Goal: Information Seeking & Learning: Compare options

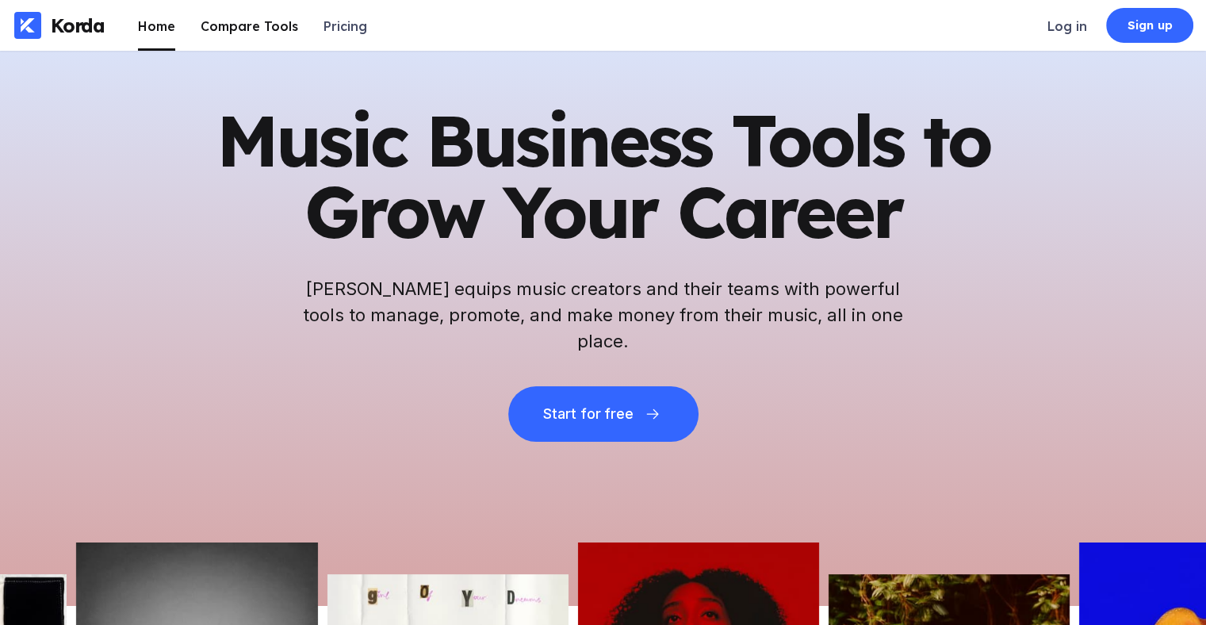
click at [253, 25] on div "Compare Tools" at bounding box center [250, 26] width 98 height 16
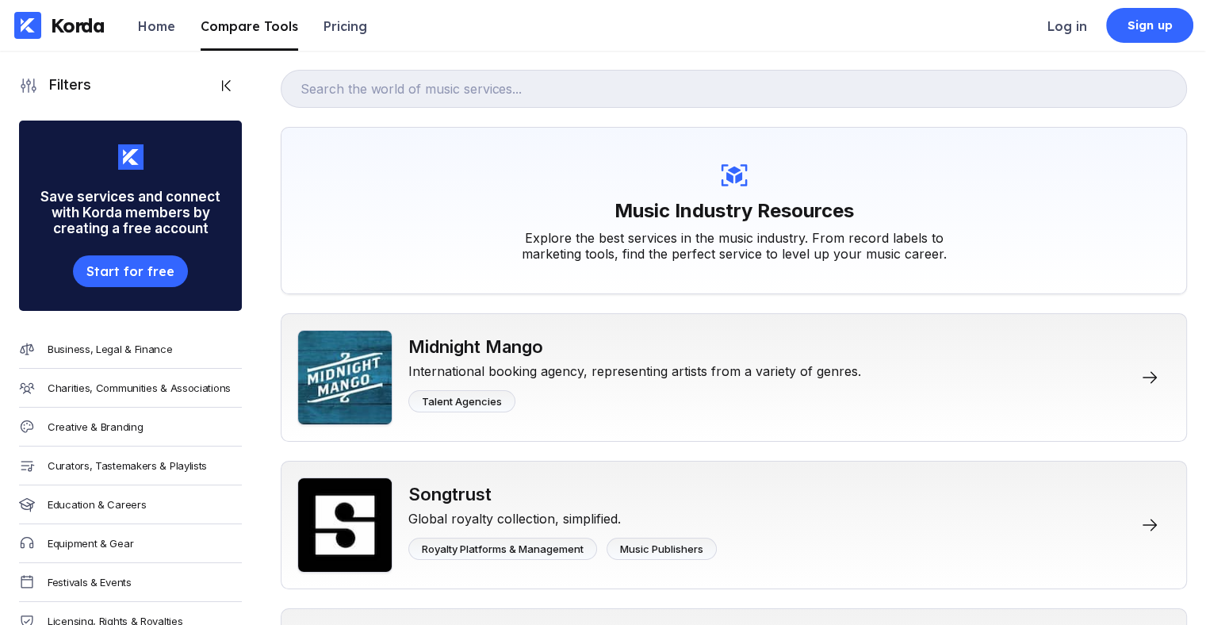
click at [947, 146] on div "Music Industry Resources Explore the best services in the music industry. From …" at bounding box center [734, 210] width 906 height 167
click at [335, 26] on div "Pricing" at bounding box center [345, 26] width 44 height 16
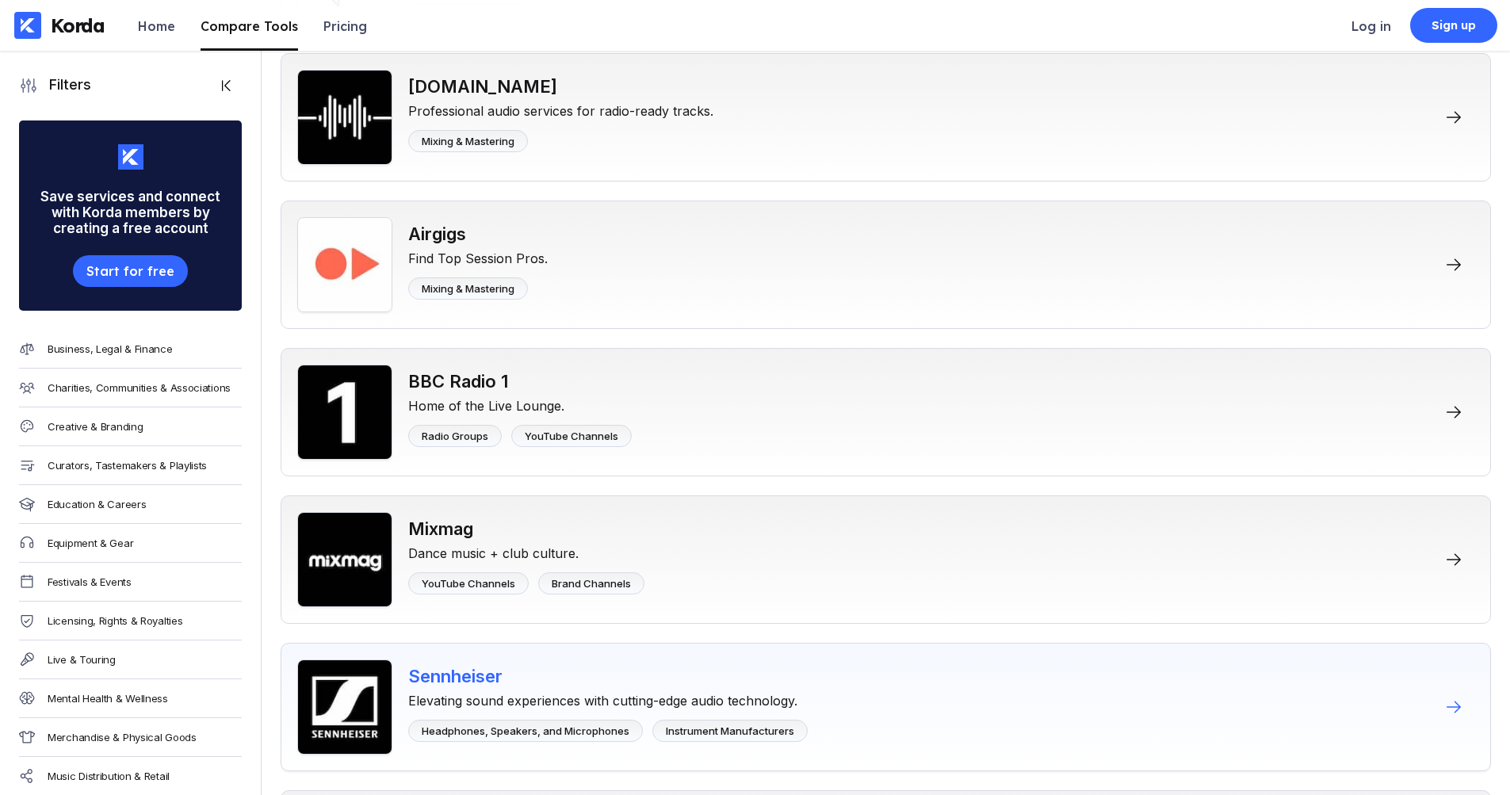
scroll to position [8167, 0]
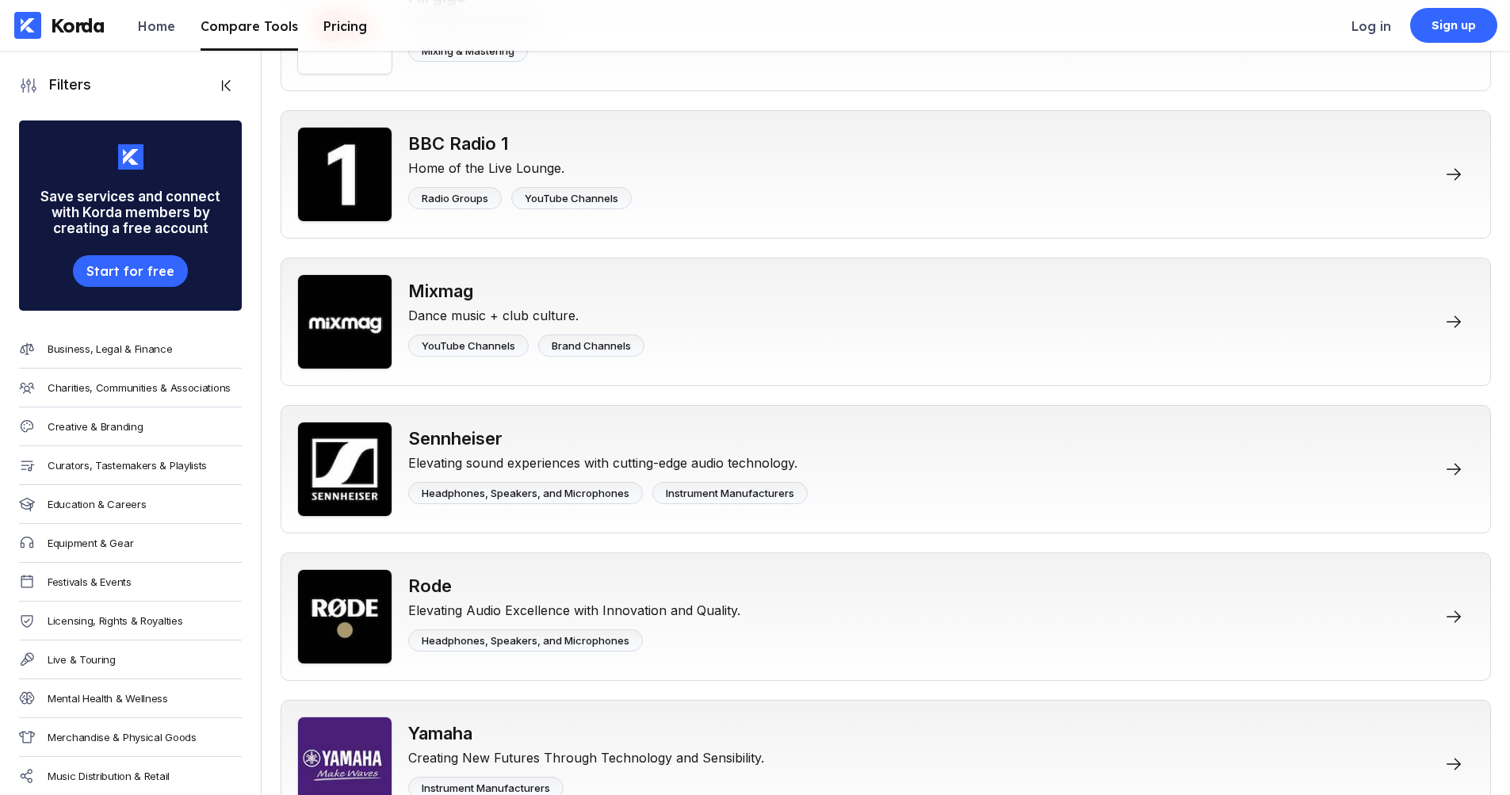
click at [329, 34] on li "Pricing" at bounding box center [345, 25] width 44 height 51
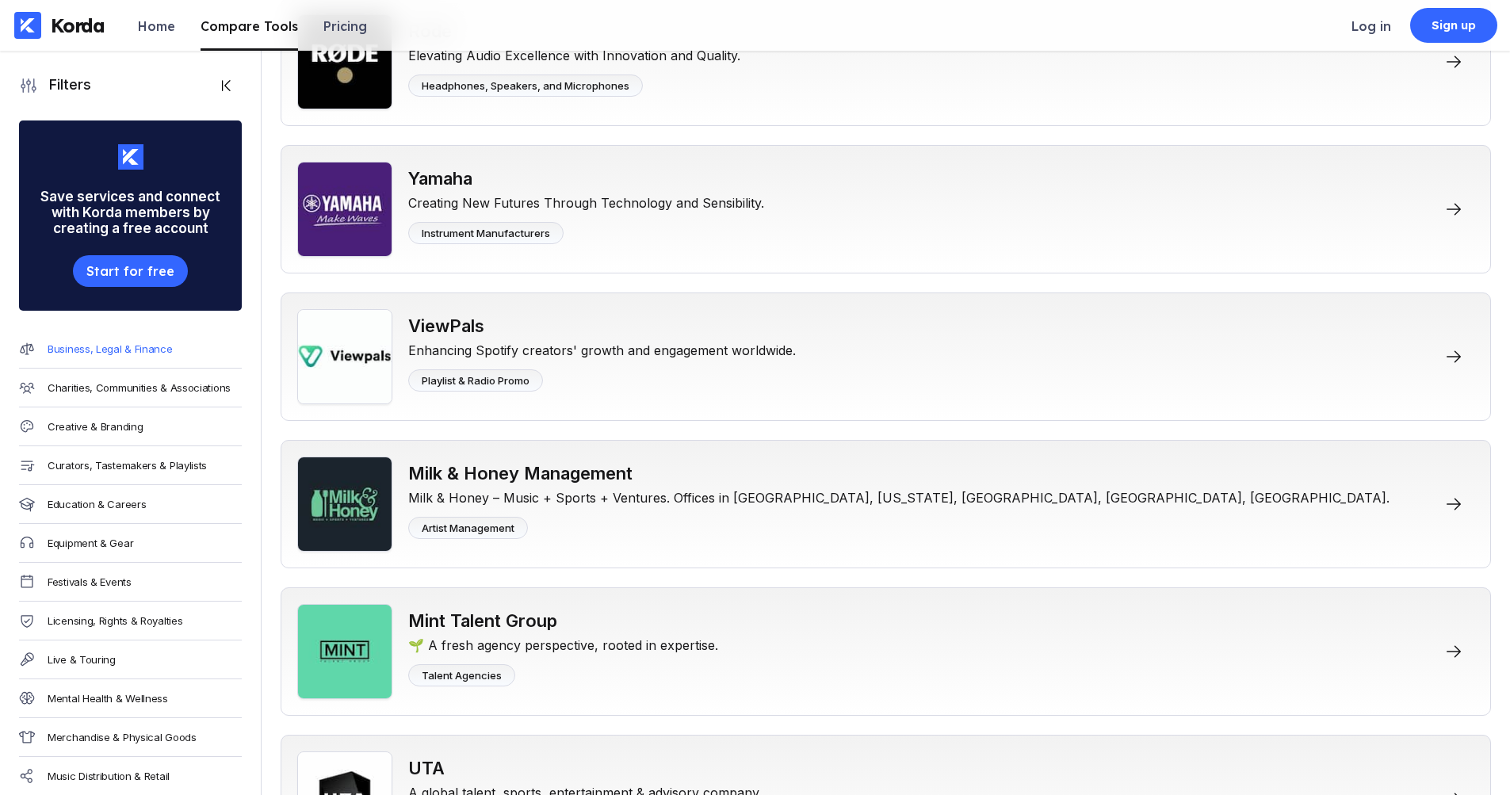
click at [103, 349] on div "Business, Legal & Finance" at bounding box center [110, 349] width 125 height 13
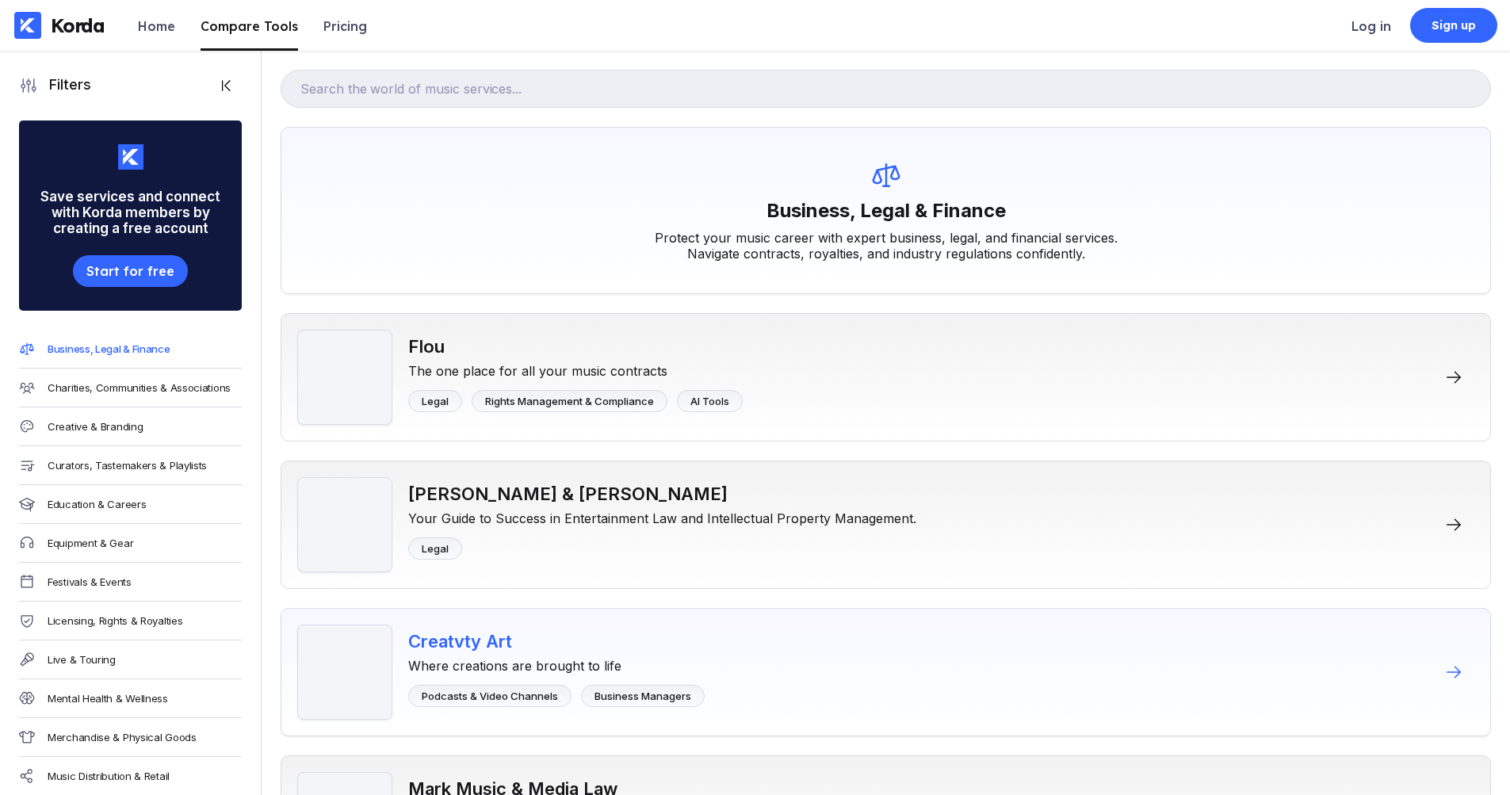
scroll to position [159, 0]
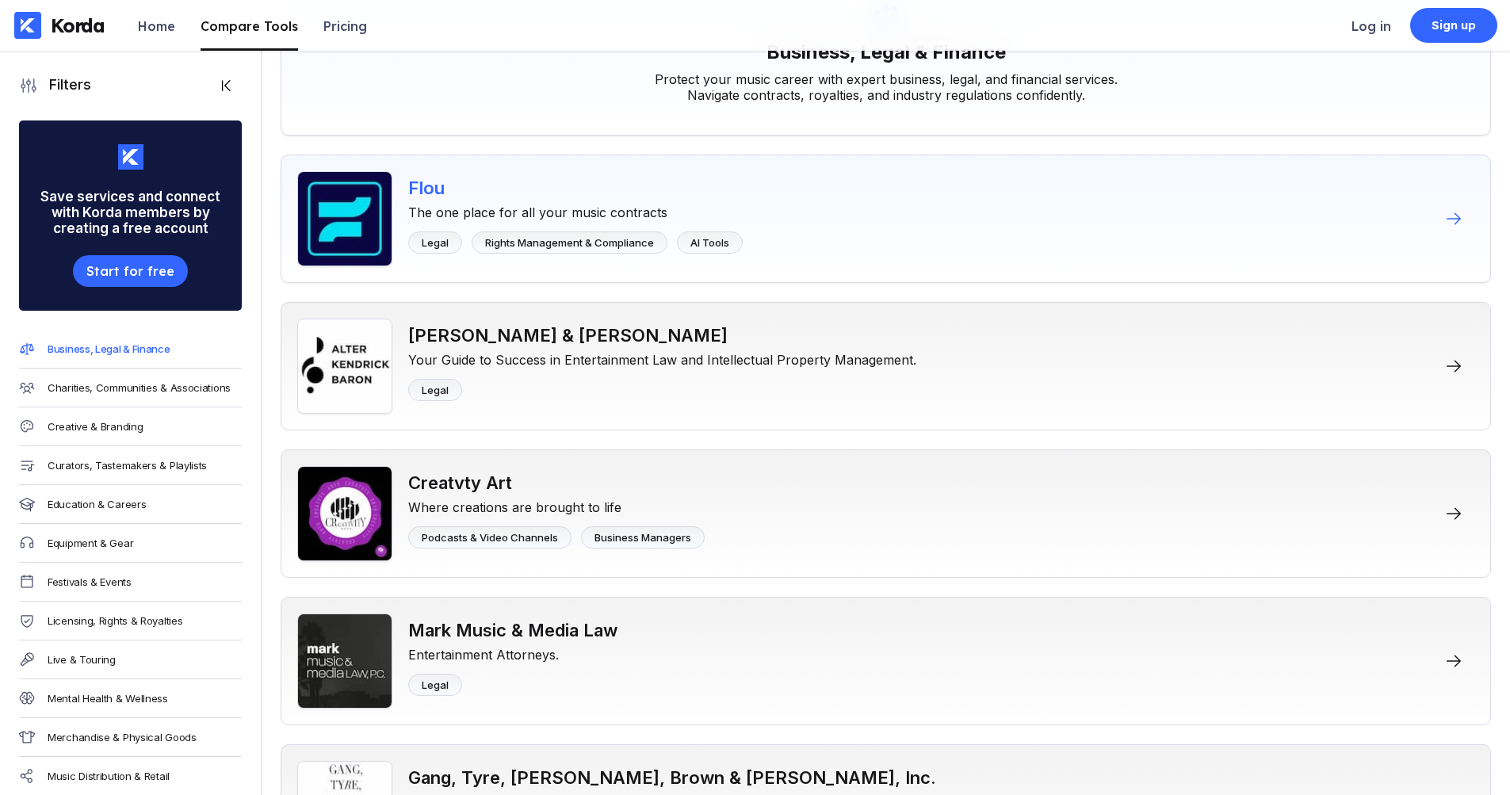
click at [1205, 233] on div "Flou The one place for all your music contracts Legal Rights Management & Compl…" at bounding box center [886, 219] width 1211 height 128
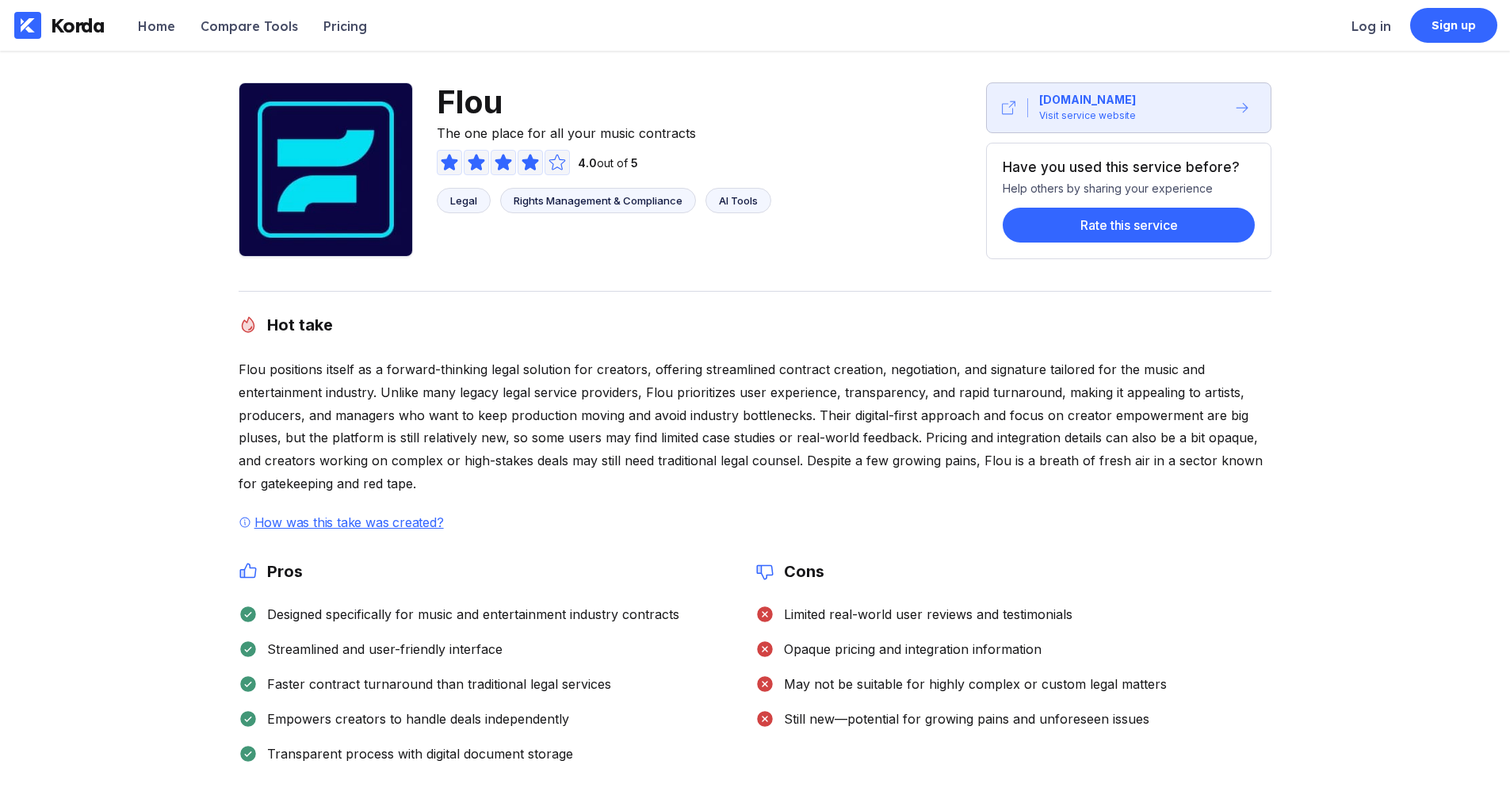
click at [1205, 216] on div "Flou The one place for all your music contracts 4.0 out of 5 Legal Rights Manag…" at bounding box center [755, 738] width 1510 height 1375
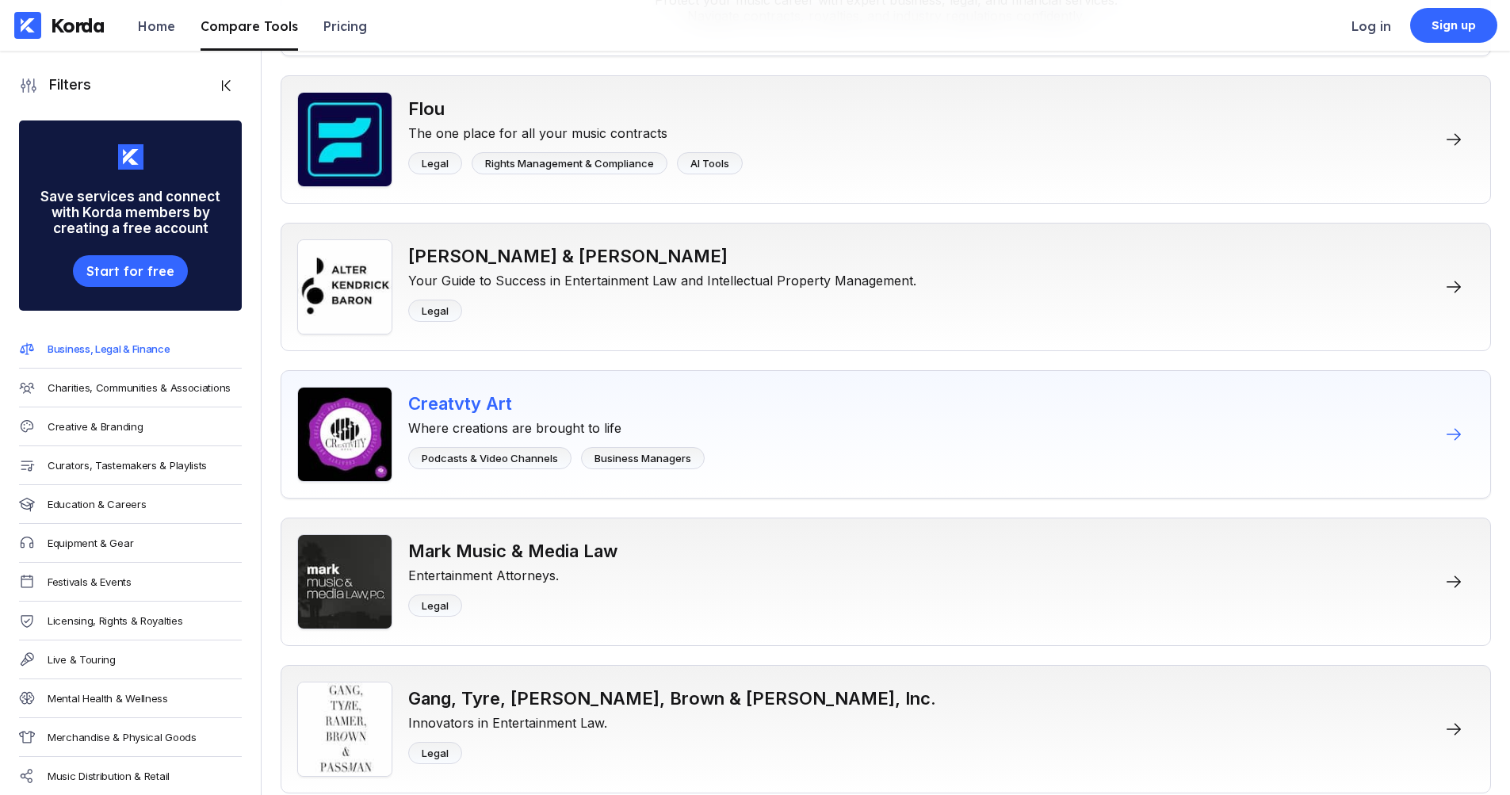
scroll to position [317, 0]
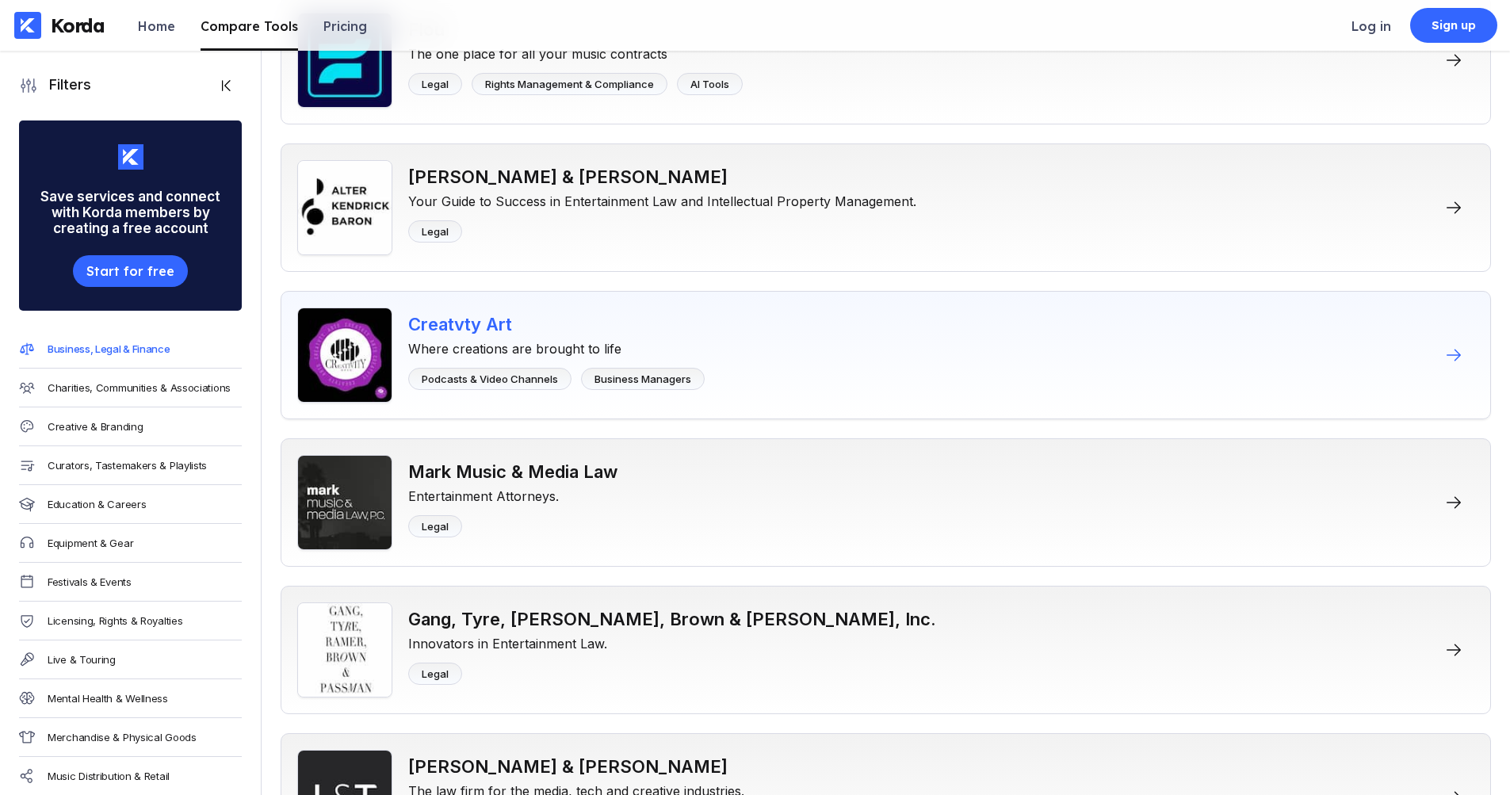
click at [923, 375] on div "Creatvty Art Where creations are brought to life Podcasts & Video Channels Busi…" at bounding box center [886, 355] width 1211 height 128
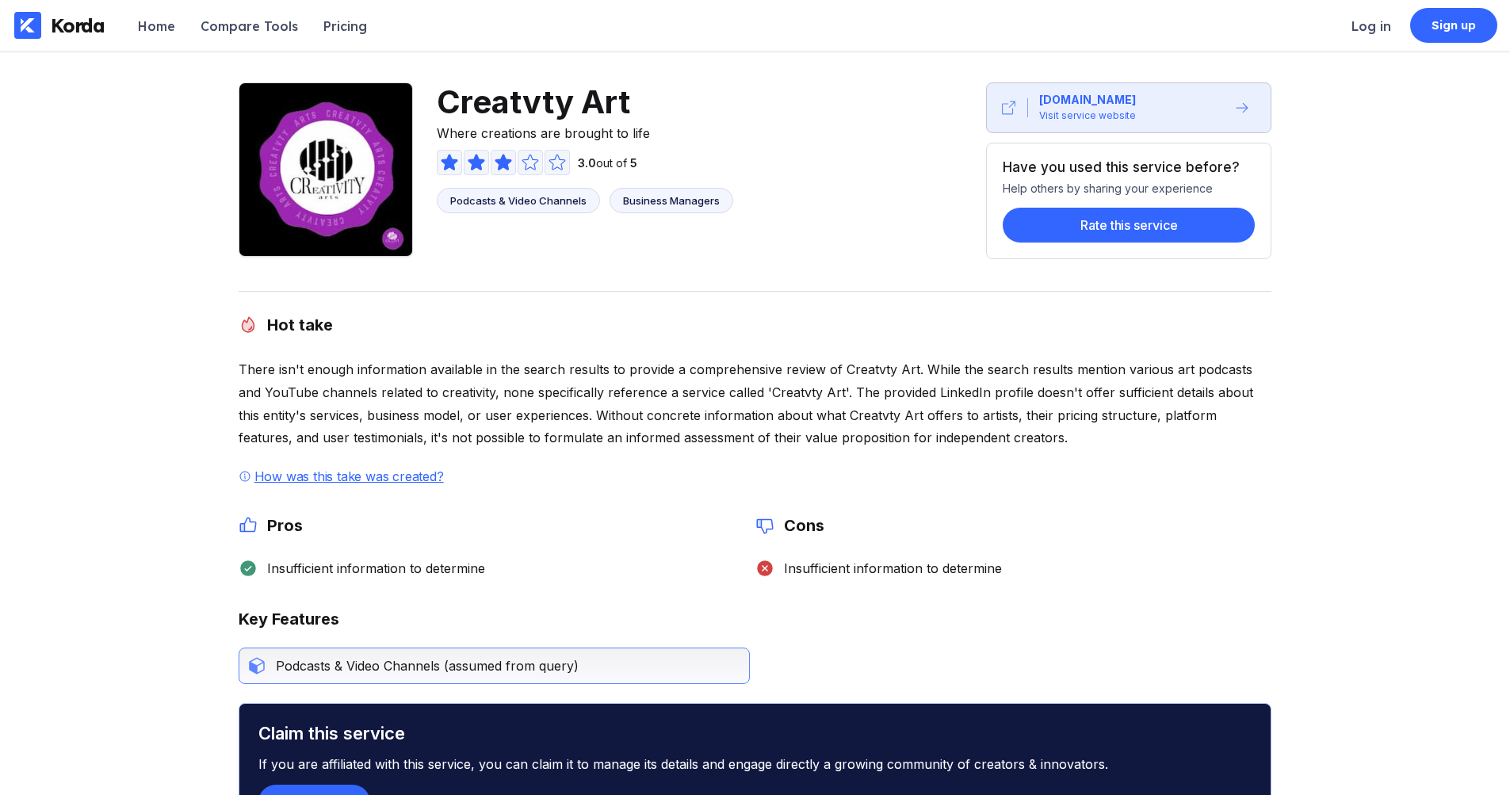
click at [377, 192] on img at bounding box center [326, 169] width 174 height 174
click at [1192, 113] on div "[DOMAIN_NAME] Visit service website" at bounding box center [1127, 108] width 198 height 32
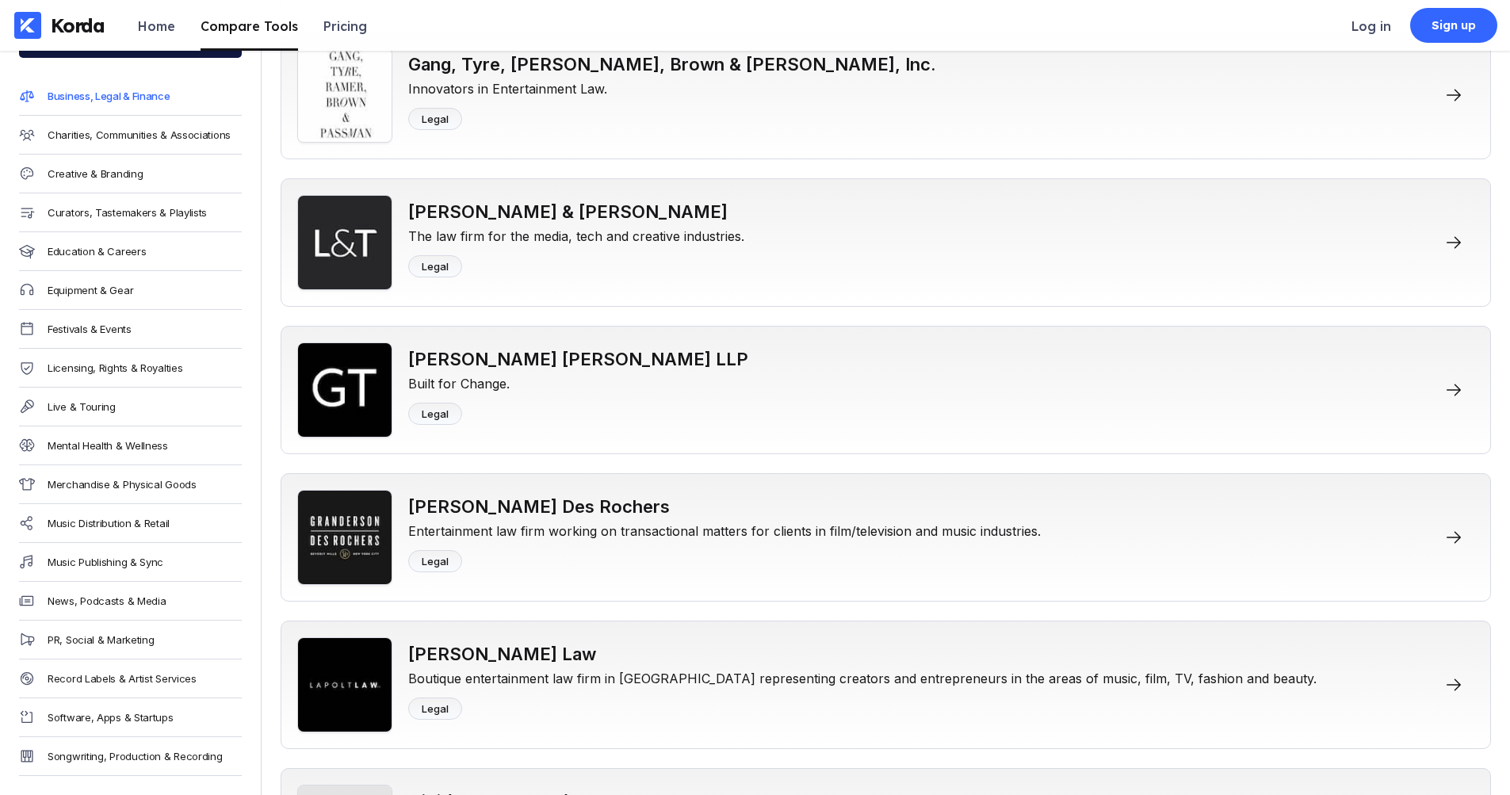
scroll to position [1031, 0]
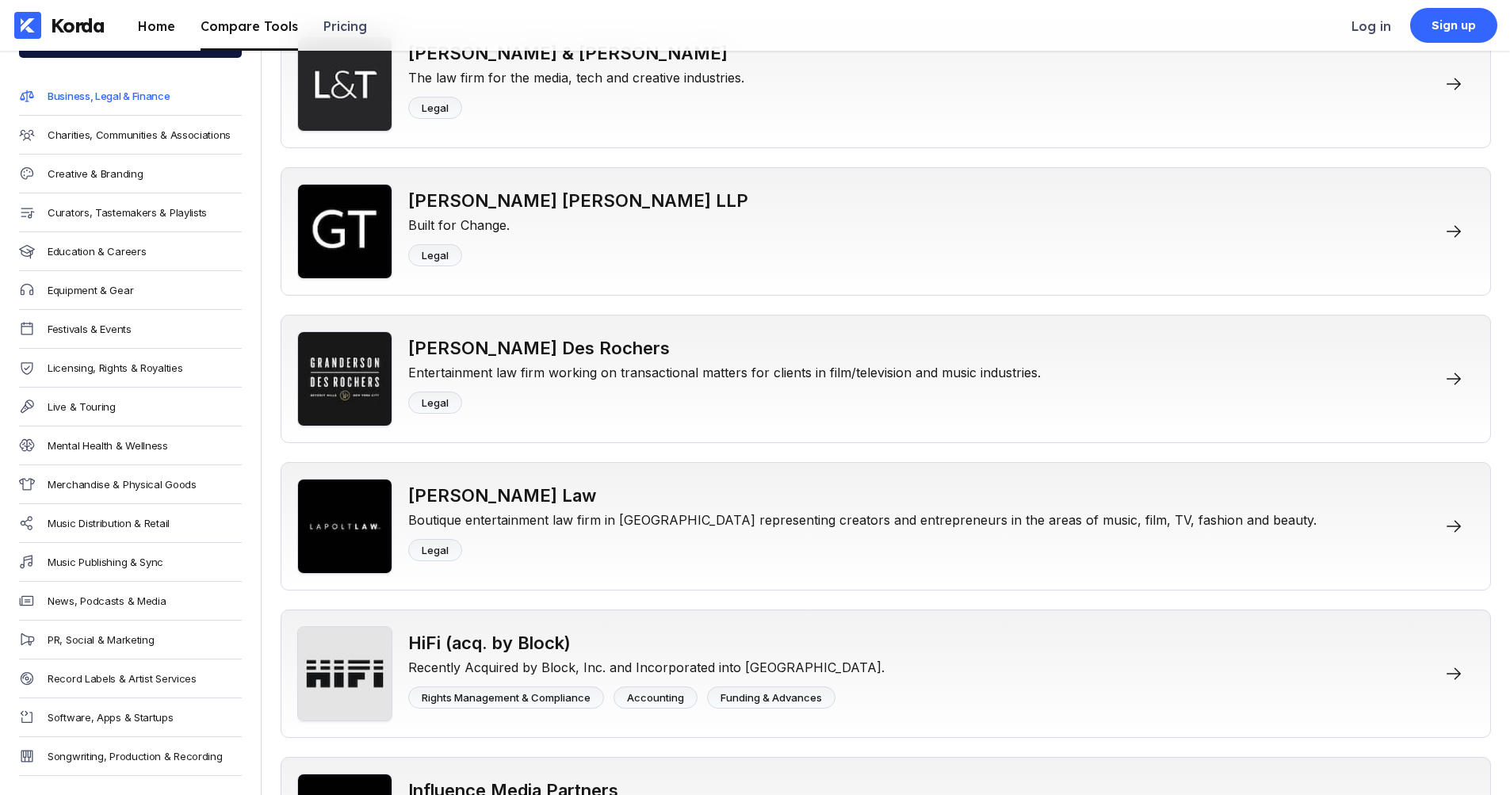
click at [155, 31] on div "Home" at bounding box center [156, 26] width 37 height 16
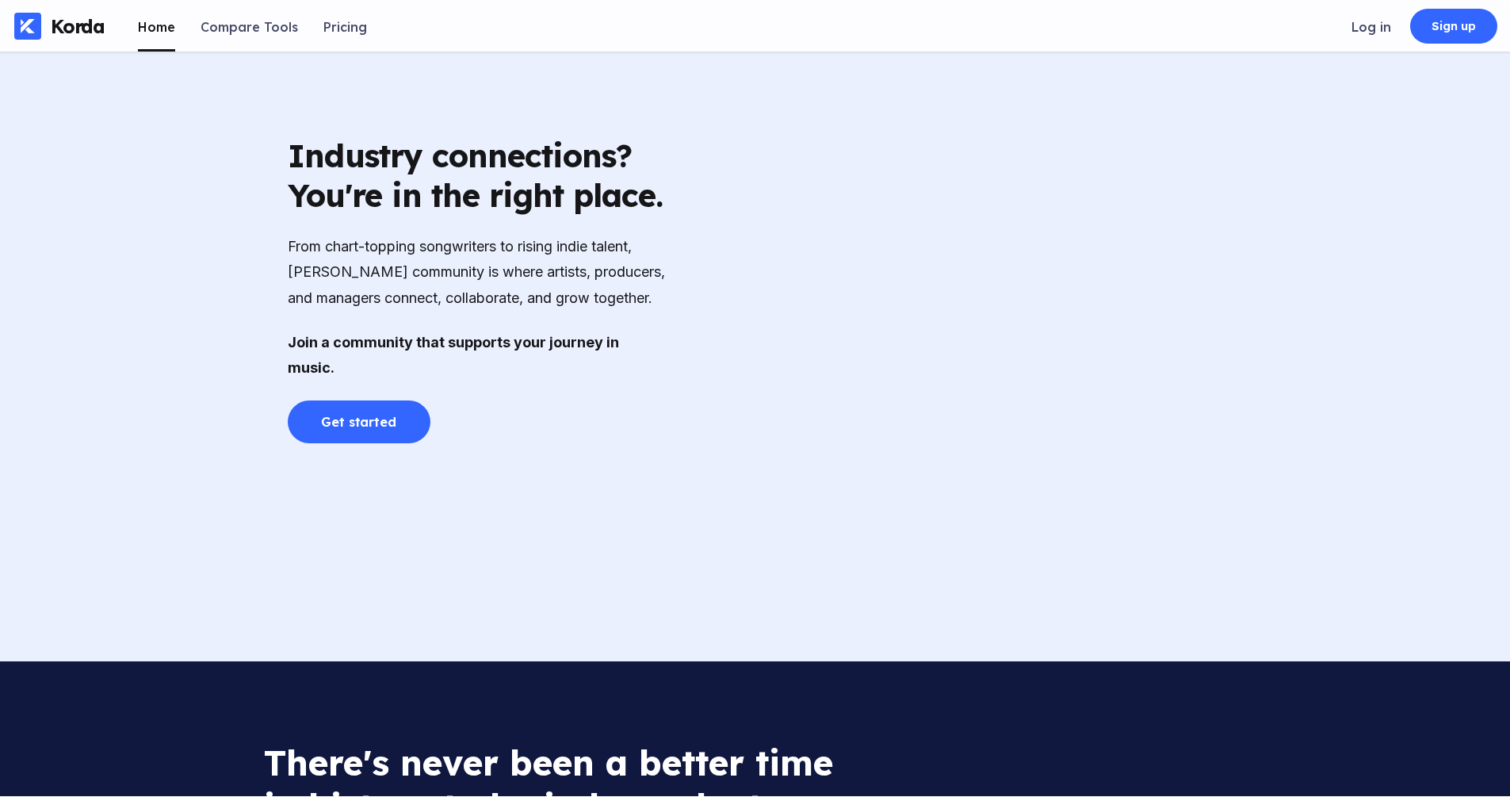
scroll to position [3585, 0]
